Goal: Task Accomplishment & Management: Complete application form

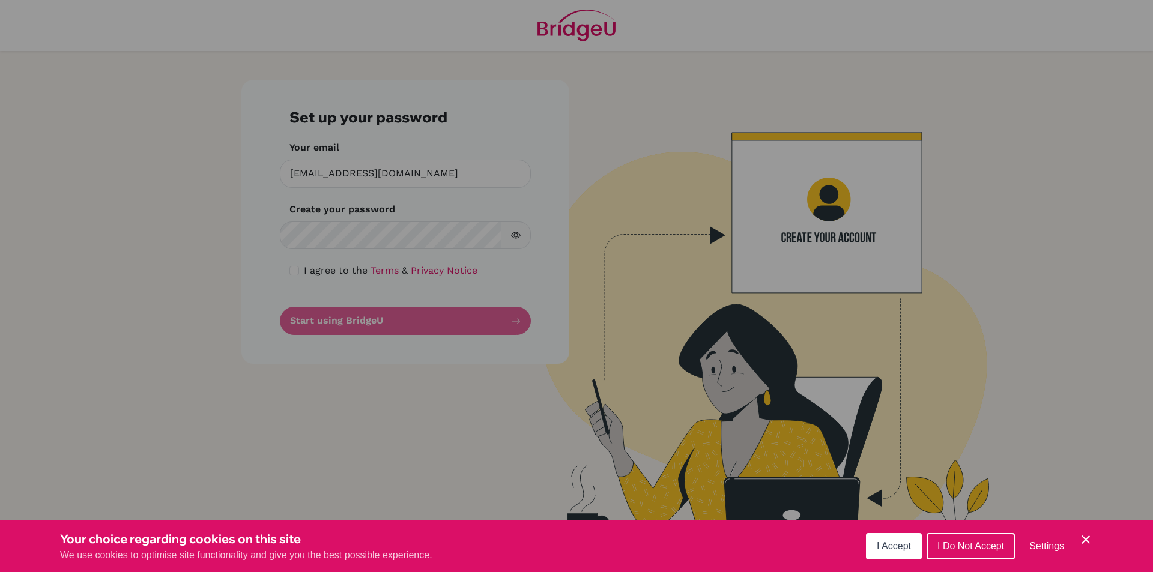
click at [899, 540] on button "I Accept" at bounding box center [894, 546] width 56 height 26
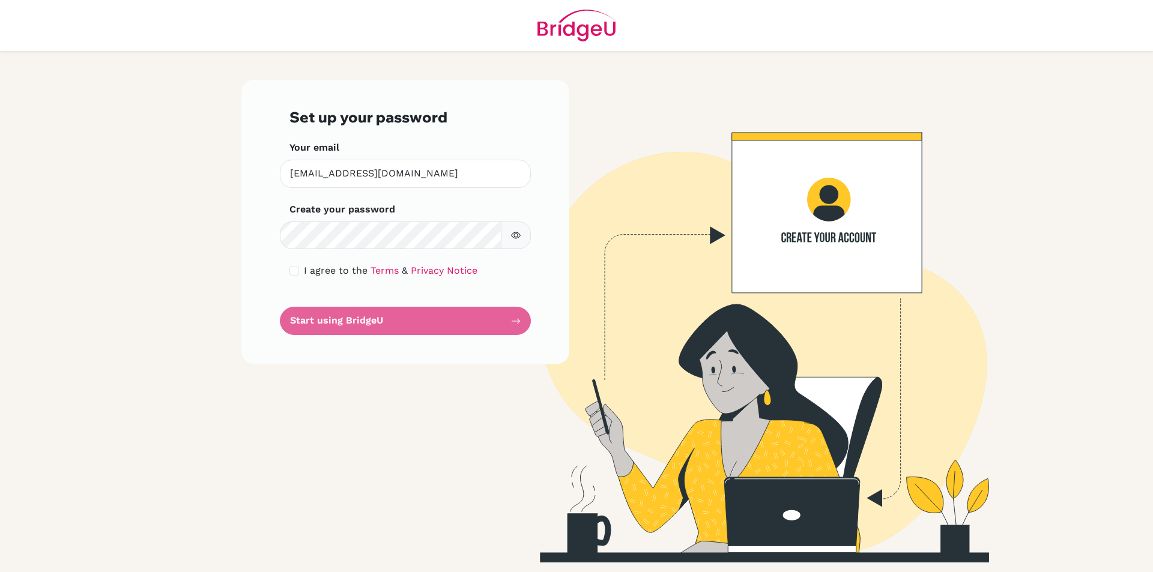
click at [354, 211] on label "Create your password" at bounding box center [342, 209] width 106 height 14
click at [515, 235] on icon "button" at bounding box center [516, 236] width 10 height 10
click at [441, 322] on form "Set up your password Your email [EMAIL_ADDRESS][DOMAIN_NAME] Invalid email Crea…" at bounding box center [405, 222] width 232 height 226
click at [515, 316] on form "Set up your password Your email [EMAIL_ADDRESS][DOMAIN_NAME] Invalid email Crea…" at bounding box center [405, 222] width 232 height 226
click at [480, 319] on form "Set up your password Your email [EMAIL_ADDRESS][DOMAIN_NAME] Invalid email Crea…" at bounding box center [405, 222] width 232 height 226
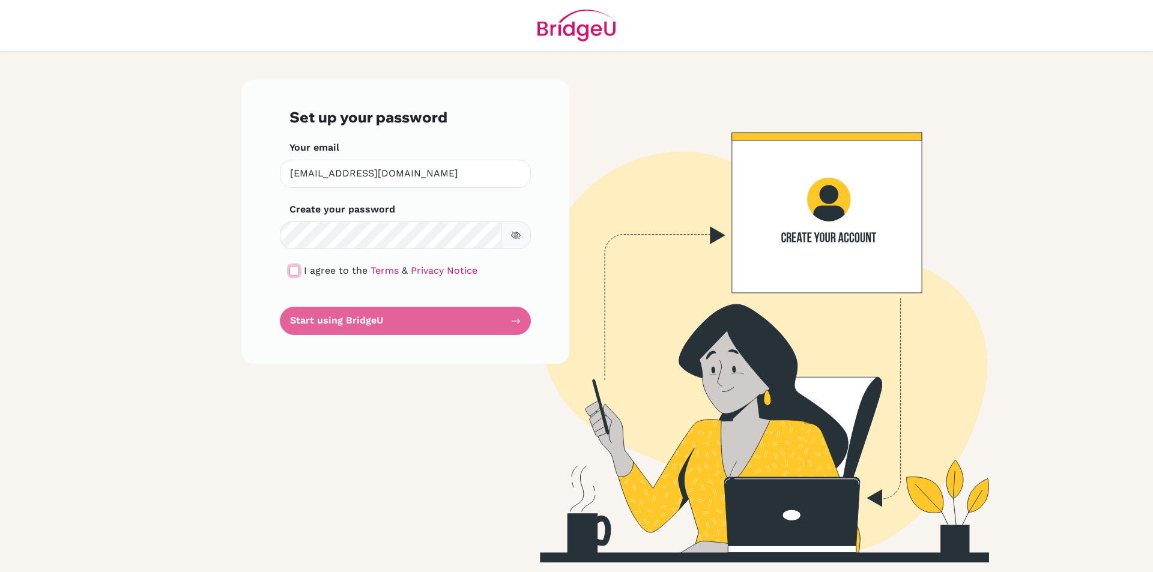
click at [290, 270] on input "checkbox" at bounding box center [294, 271] width 10 height 10
checkbox input "true"
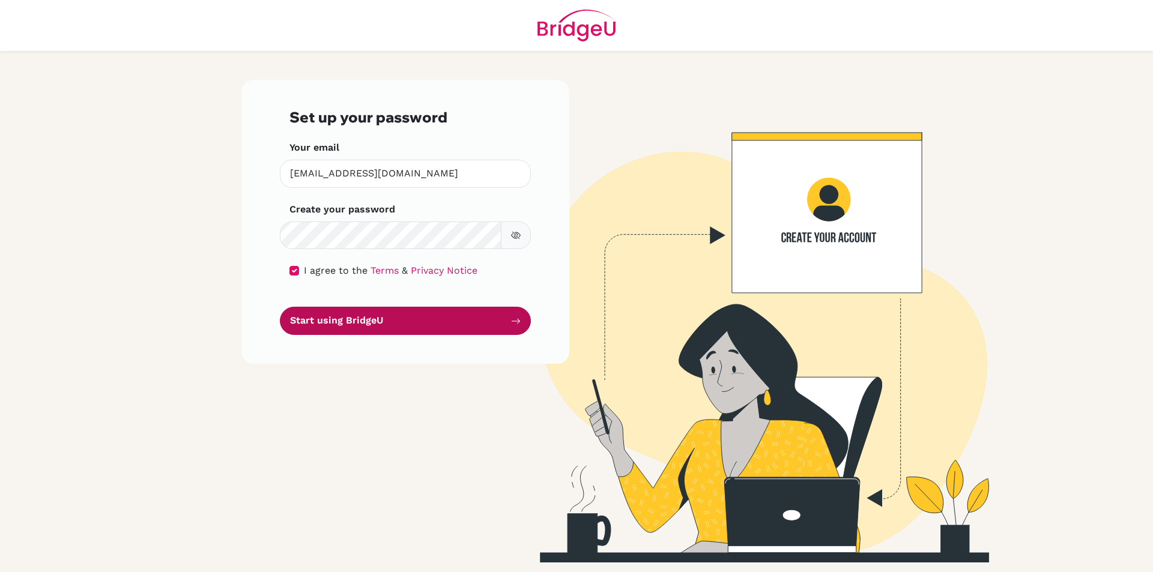
click at [407, 327] on button "Start using BridgeU" at bounding box center [405, 321] width 251 height 28
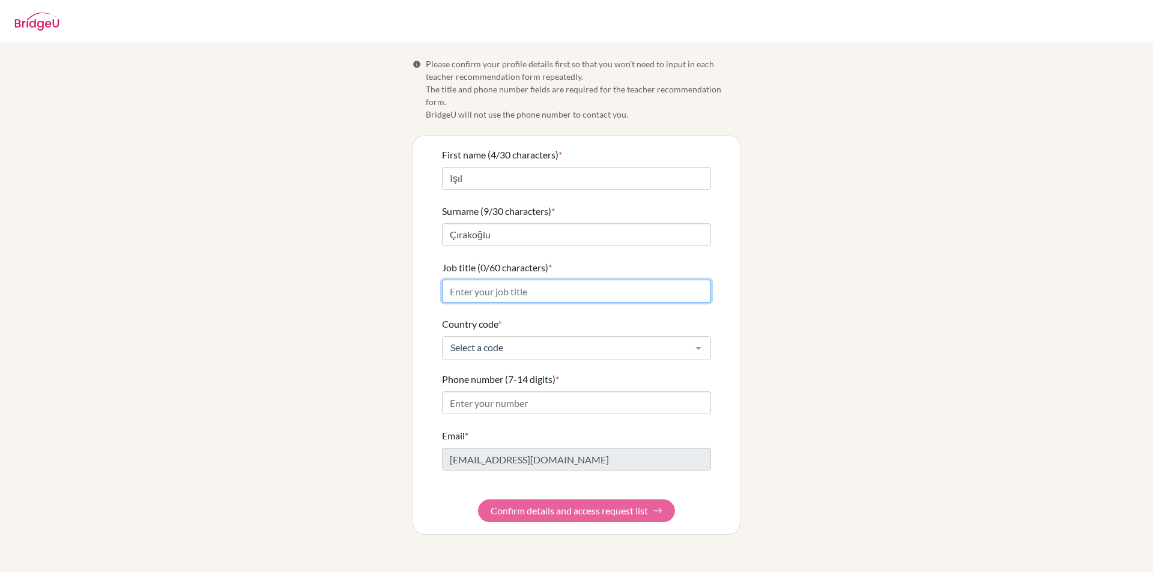
click at [585, 282] on input "Job title (0/60 characters) *" at bounding box center [576, 291] width 269 height 23
type input "teacher"
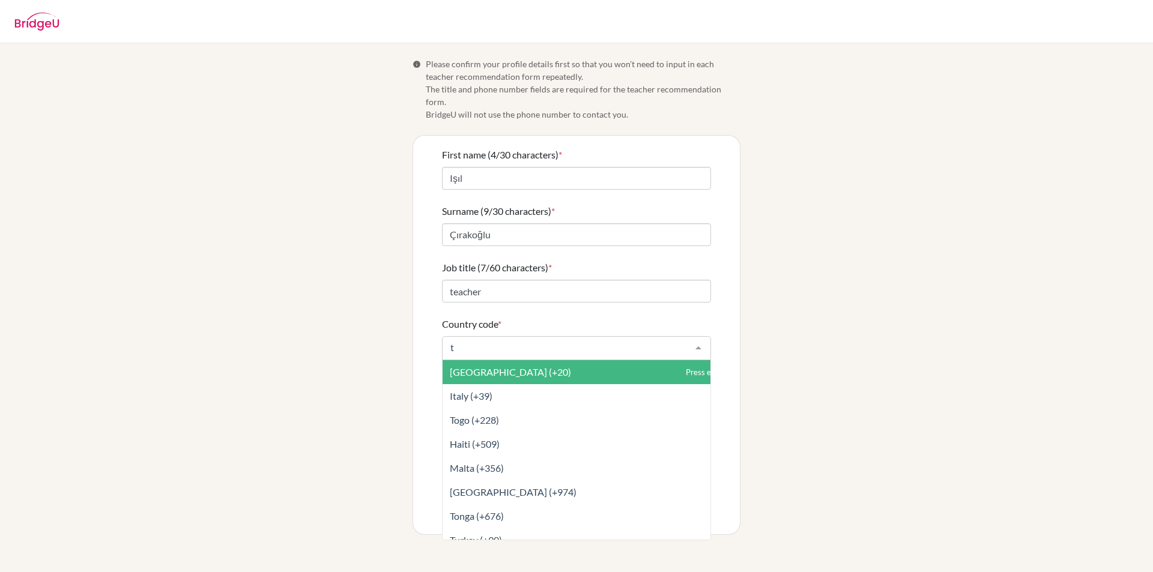
type input "tu"
click at [547, 360] on span "Turkey (+90)" at bounding box center [576, 372] width 268 height 24
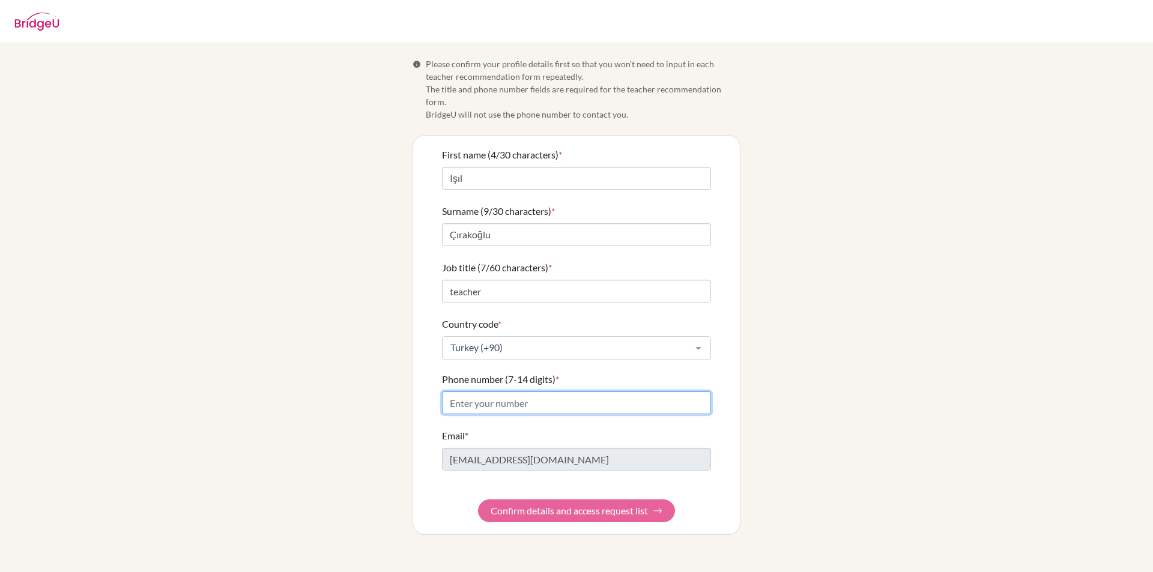
click at [555, 391] on input "Phone number (7-14 digits) *" at bounding box center [576, 402] width 269 height 23
type input "05059345978"
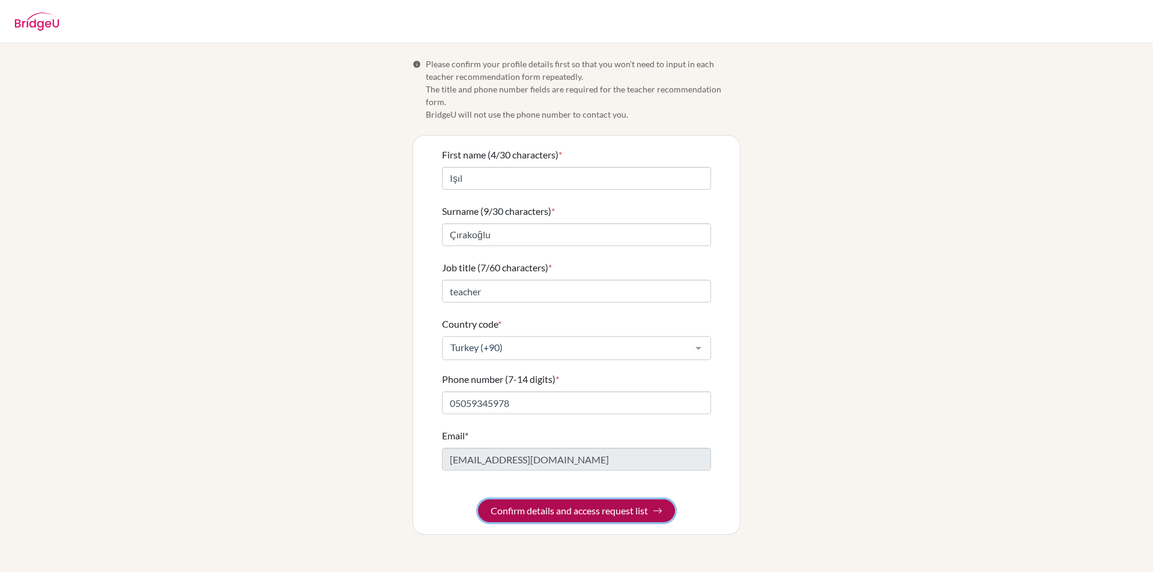
click at [612, 500] on button "Confirm details and access request list" at bounding box center [576, 511] width 197 height 23
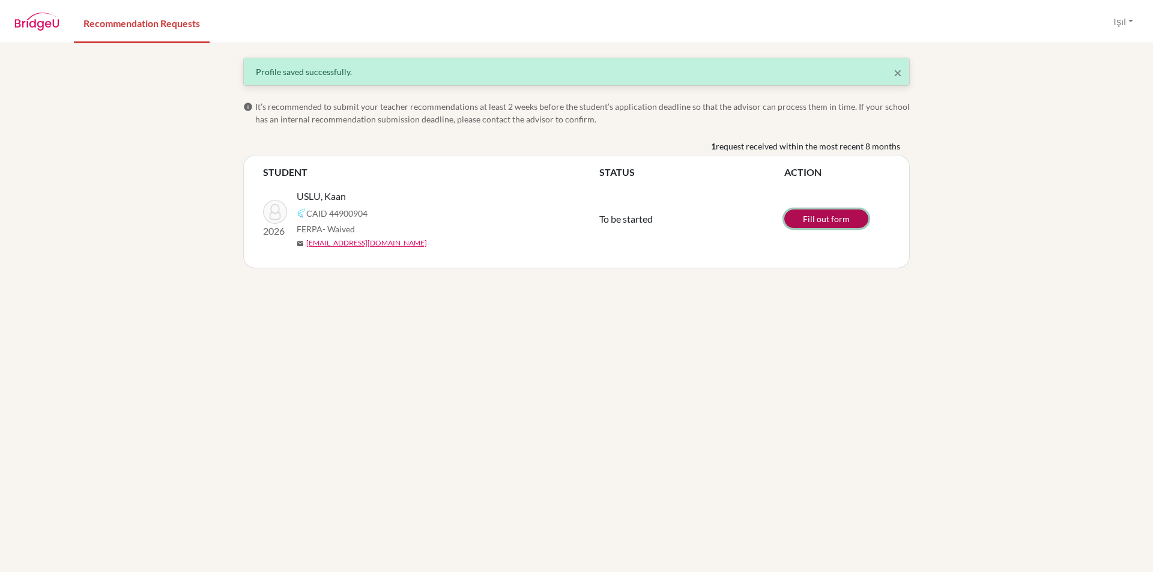
click at [847, 217] on link "Fill out form" at bounding box center [826, 219] width 84 height 19
click at [869, 224] on td "Fill out form" at bounding box center [837, 219] width 106 height 79
click at [852, 219] on link "Fill out form" at bounding box center [826, 219] width 84 height 19
